Goal: Information Seeking & Learning: Learn about a topic

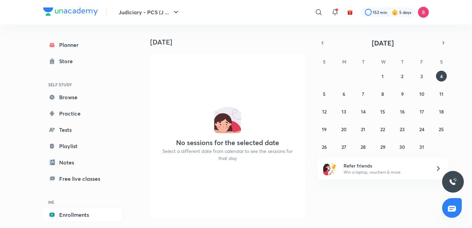
click at [71, 215] on link "Enrollments" at bounding box center [82, 215] width 79 height 14
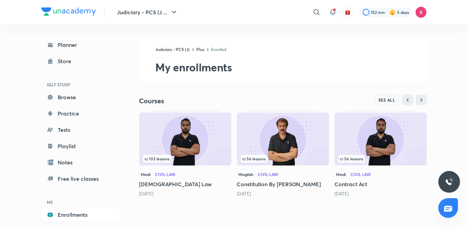
click at [386, 99] on span "SEE ALL" at bounding box center [387, 99] width 17 height 5
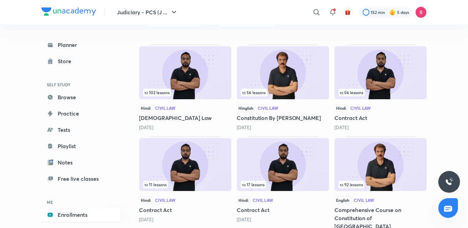
scroll to position [85, 0]
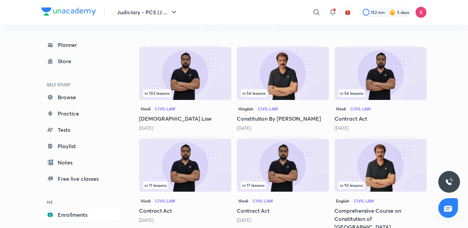
click at [178, 76] on img at bounding box center [185, 73] width 92 height 53
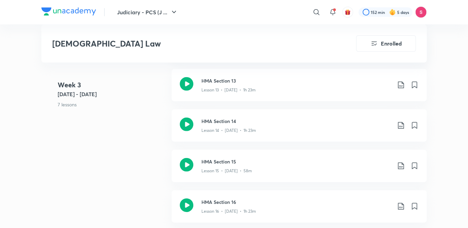
scroll to position [955, 0]
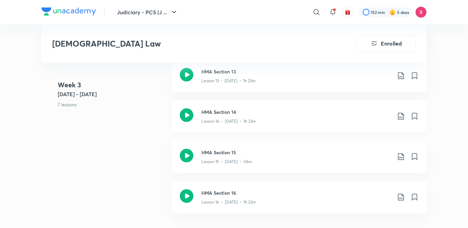
click at [205, 115] on div "Lesson 14 • [DATE] • 1h 23m" at bounding box center [297, 119] width 190 height 9
click at [257, 78] on div "HMA Section 13 Lesson 13 • Jun 26 • 1h 23m" at bounding box center [299, 76] width 255 height 32
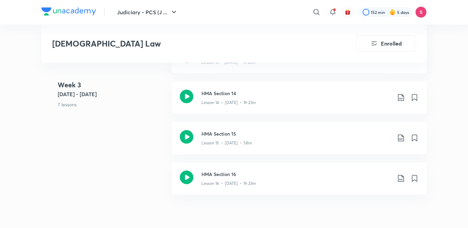
scroll to position [973, 0]
click at [280, 90] on h3 "HMA Section 14" at bounding box center [297, 93] width 190 height 7
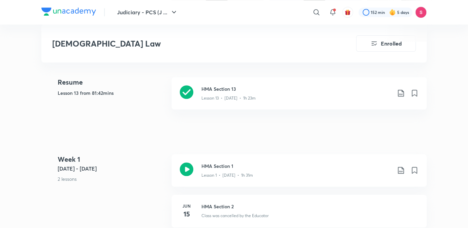
scroll to position [302, 0]
click at [254, 95] on p "Lesson 13 • [DATE] • 1h 23m" at bounding box center [229, 98] width 54 height 6
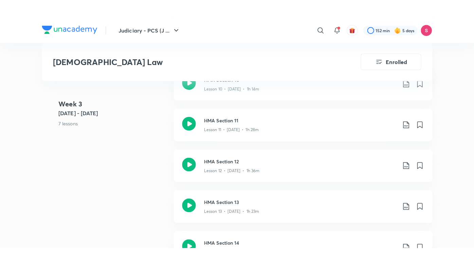
scroll to position [846, 0]
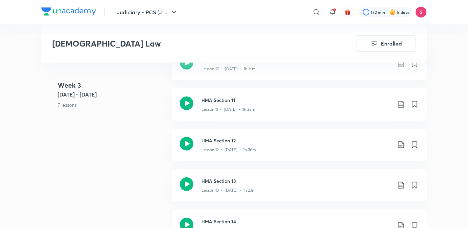
click at [229, 218] on h3 "HMA Section 14" at bounding box center [297, 221] width 190 height 7
